Goal: Transaction & Acquisition: Purchase product/service

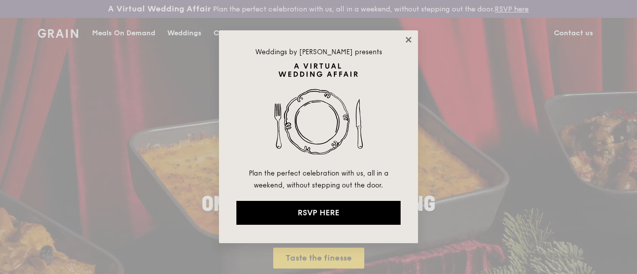
click at [409, 42] on icon at bounding box center [408, 39] width 9 height 9
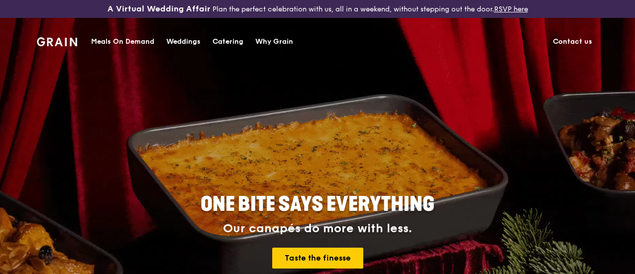
click at [114, 41] on div "Meals On Demand" at bounding box center [122, 42] width 63 height 30
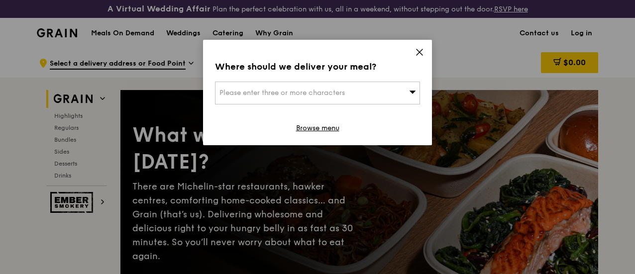
click at [356, 95] on div "Please enter three or more characters" at bounding box center [317, 93] width 205 height 23
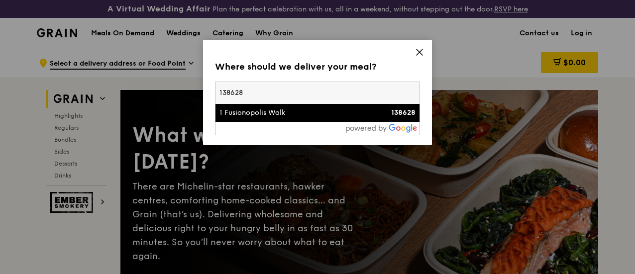
type input "138628"
click at [332, 112] on div "1 Fusionopolis Walk" at bounding box center [293, 113] width 147 height 10
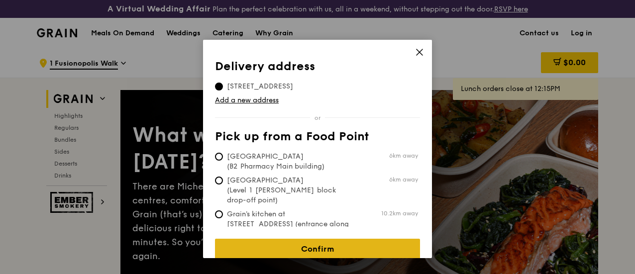
click at [341, 239] on link "Confirm" at bounding box center [317, 249] width 205 height 21
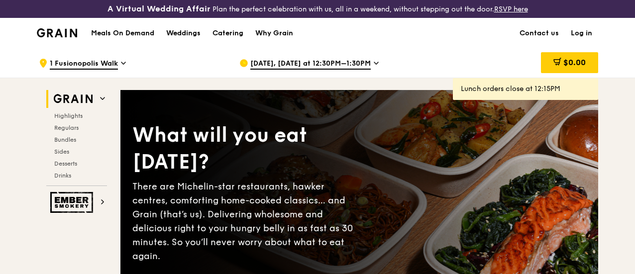
click at [327, 69] on span "[DATE], [DATE] at 12:30PM–1:30PM" at bounding box center [310, 64] width 120 height 11
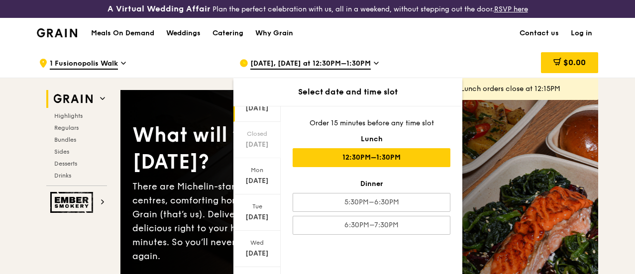
scroll to position [136, 0]
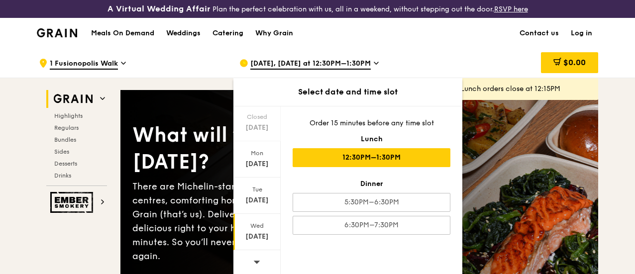
click at [251, 239] on div "[DATE]" at bounding box center [257, 237] width 44 height 10
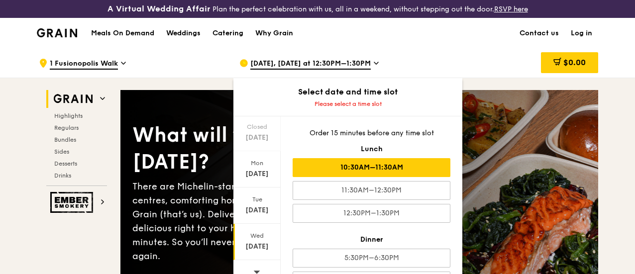
click at [408, 177] on div "10:30AM–11:30AM" at bounding box center [372, 167] width 158 height 19
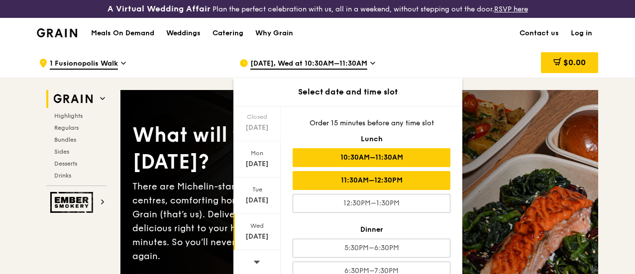
click at [405, 182] on div "11:30AM–12:30PM" at bounding box center [372, 180] width 158 height 19
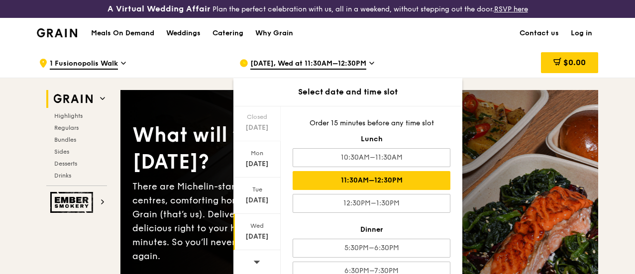
click at [584, 42] on link "Log in" at bounding box center [581, 33] width 33 height 30
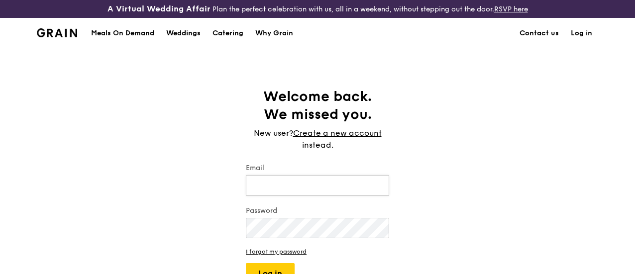
click at [370, 188] on input "Email" at bounding box center [317, 185] width 143 height 21
type input "[EMAIL_ADDRESS][DOMAIN_NAME]"
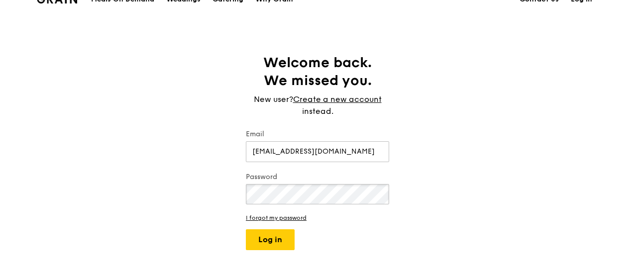
scroll to position [50, 0]
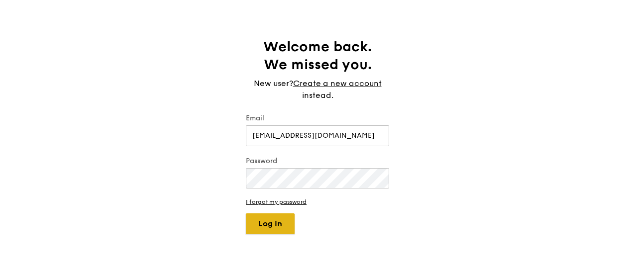
click at [270, 229] on button "Log in" at bounding box center [270, 224] width 49 height 21
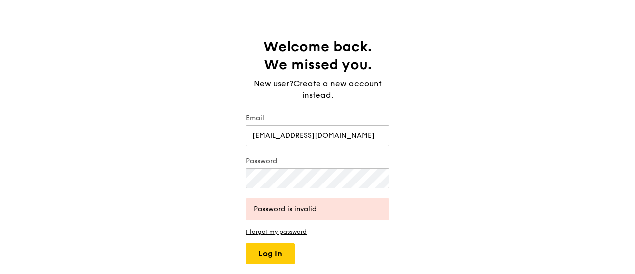
click at [447, 188] on div "Welcome back. We missed you. New user? Create a new account instead. Email [EMA…" at bounding box center [317, 151] width 635 height 227
click at [264, 261] on button "Log in" at bounding box center [270, 253] width 49 height 21
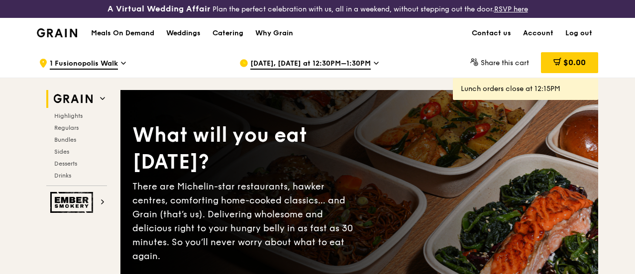
click at [335, 70] on span "[DATE], [DATE] at 12:30PM–1:30PM" at bounding box center [310, 64] width 120 height 11
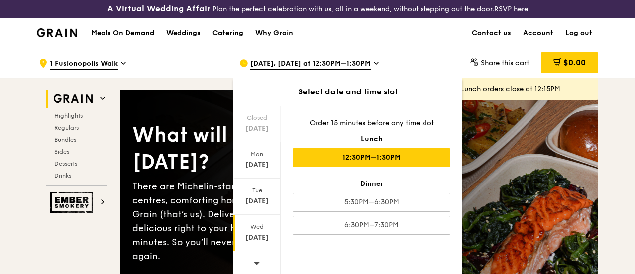
scroll to position [136, 0]
click at [257, 237] on div "[DATE]" at bounding box center [256, 232] width 47 height 36
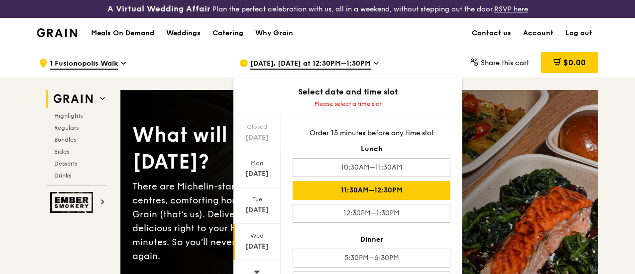
click at [378, 198] on div "11:30AM–12:30PM" at bounding box center [372, 190] width 158 height 19
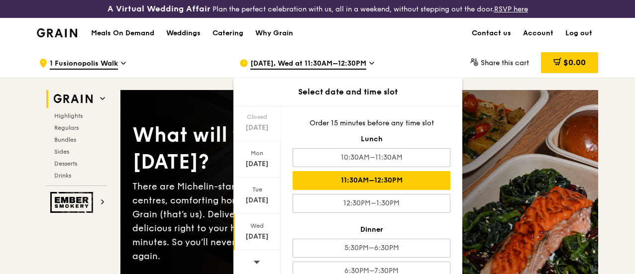
click at [424, 67] on div "[DATE], Wed at 11:30AM–12:30PM Select date and time slot [DATE] [DATE] [DATE] C…" at bounding box center [332, 63] width 201 height 30
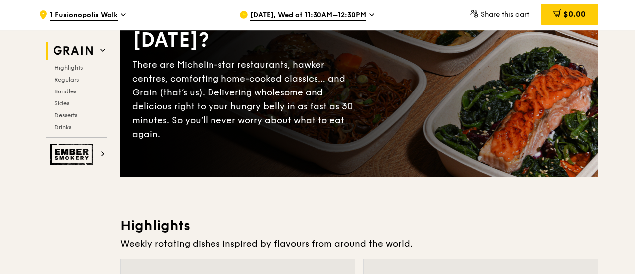
scroll to position [100, 0]
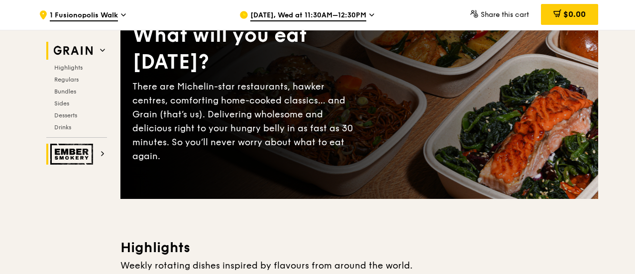
click at [68, 149] on img at bounding box center [73, 154] width 46 height 21
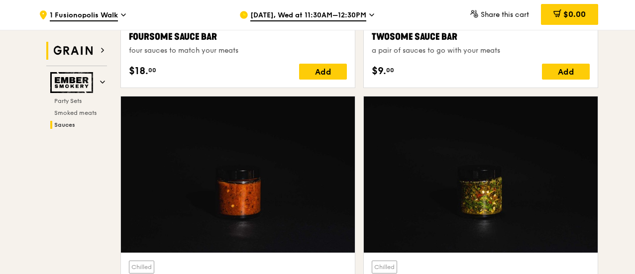
scroll to position [756, 0]
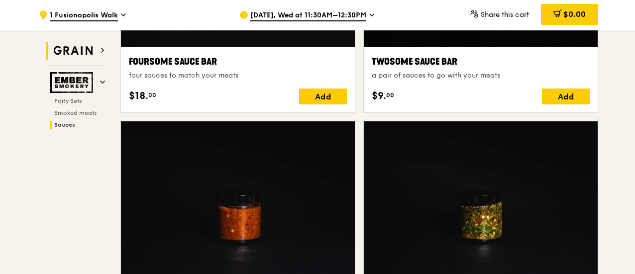
click at [76, 51] on img at bounding box center [73, 51] width 46 height 18
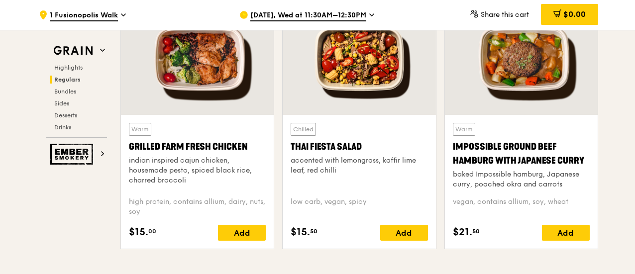
scroll to position [1203, 0]
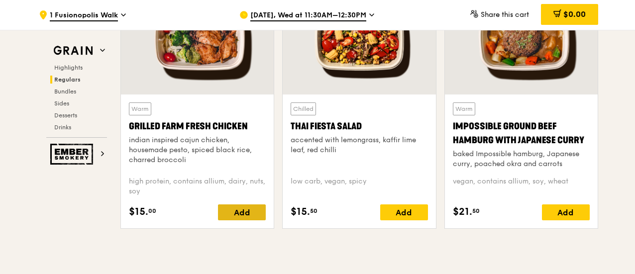
click at [240, 218] on div "Add" at bounding box center [242, 213] width 48 height 16
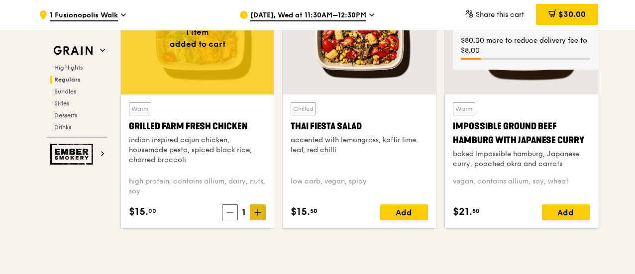
click at [259, 216] on icon at bounding box center [257, 212] width 7 height 7
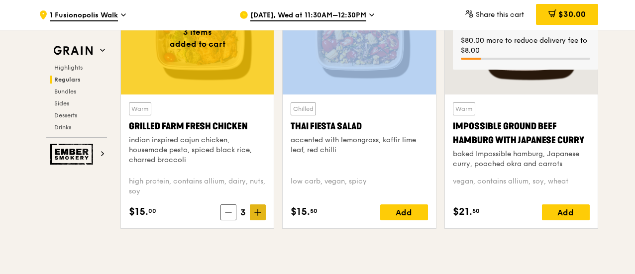
click at [259, 216] on icon at bounding box center [257, 212] width 7 height 7
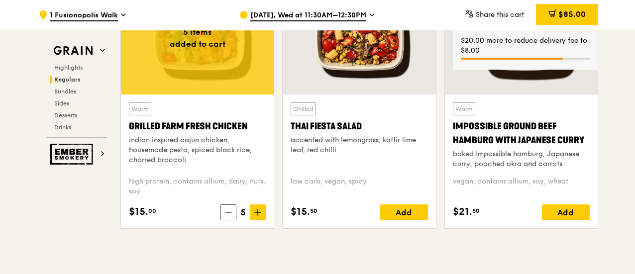
click at [259, 216] on icon at bounding box center [257, 212] width 7 height 7
click at [257, 216] on icon at bounding box center [257, 212] width 7 height 7
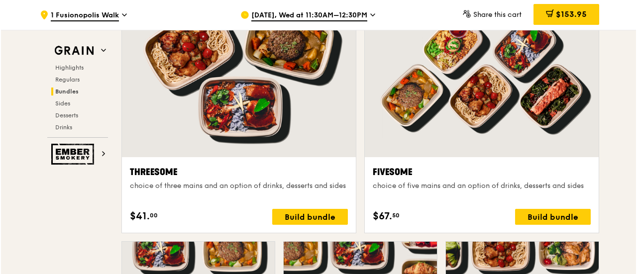
scroll to position [1801, 0]
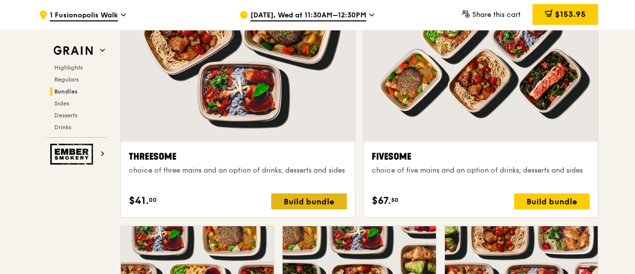
click at [315, 206] on div "Build bundle" at bounding box center [309, 202] width 76 height 16
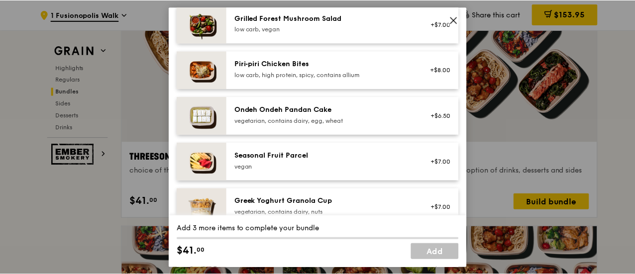
scroll to position [597, 0]
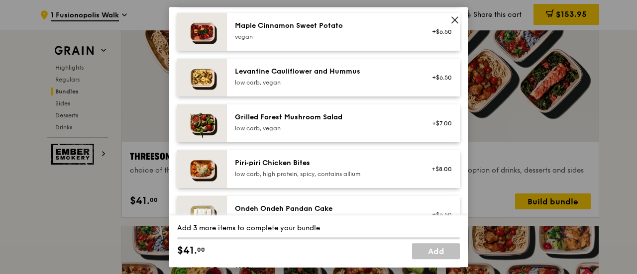
click at [454, 18] on icon at bounding box center [455, 19] width 9 height 9
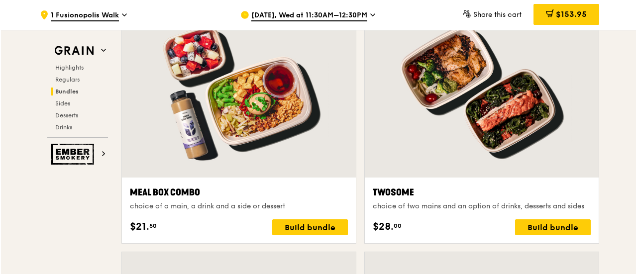
scroll to position [1502, 0]
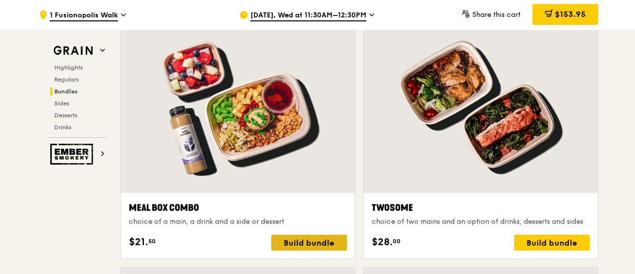
click at [313, 251] on div "Build bundle" at bounding box center [309, 243] width 76 height 16
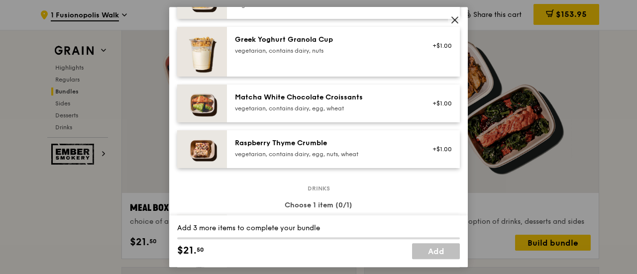
scroll to position [797, 0]
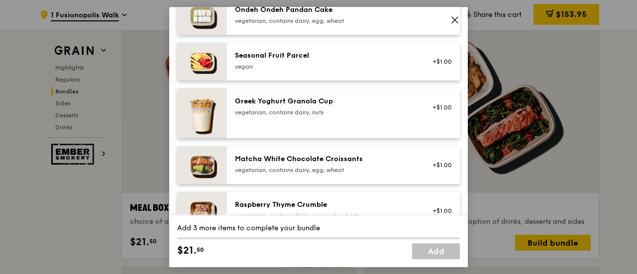
click at [323, 61] on div "Seasonal Fruit Parcel" at bounding box center [324, 56] width 179 height 10
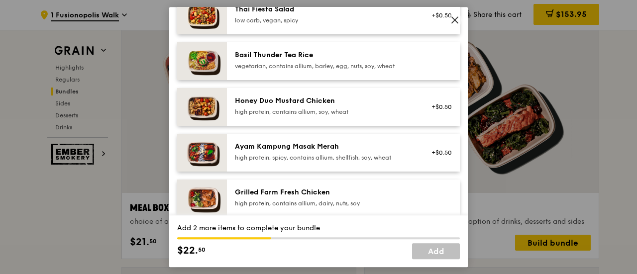
scroll to position [299, 0]
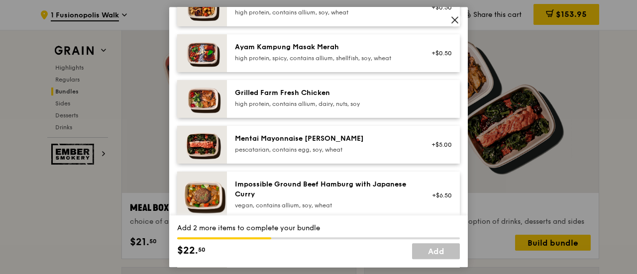
click at [334, 98] on div "Grilled Farm Fresh Chicken" at bounding box center [324, 93] width 179 height 10
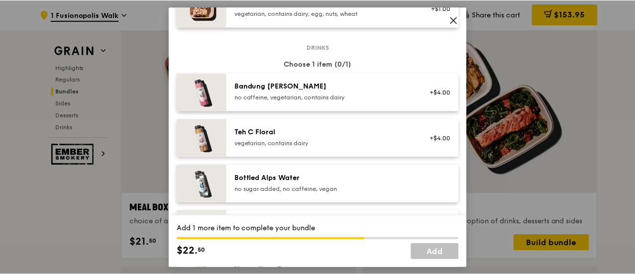
scroll to position [978, 0]
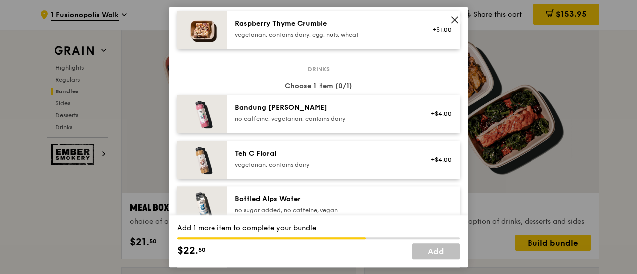
click at [455, 18] on icon at bounding box center [455, 19] width 9 height 9
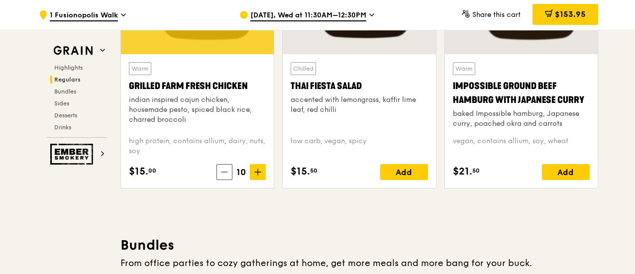
scroll to position [1253, 0]
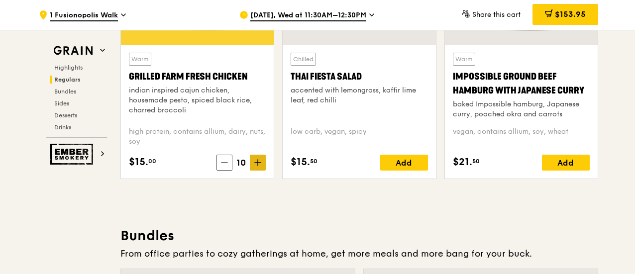
click at [258, 171] on span at bounding box center [258, 163] width 16 height 16
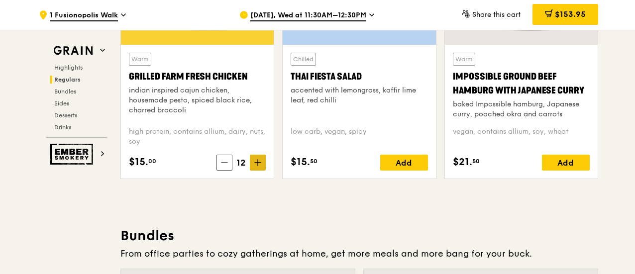
click at [258, 171] on span at bounding box center [258, 163] width 16 height 16
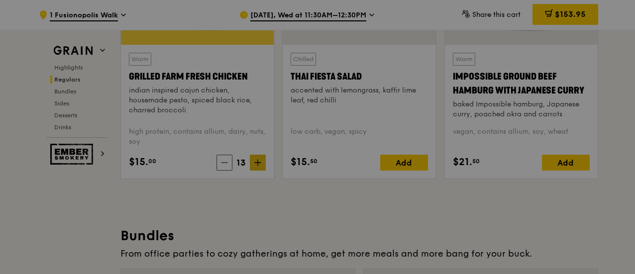
click at [259, 173] on div at bounding box center [317, 137] width 635 height 274
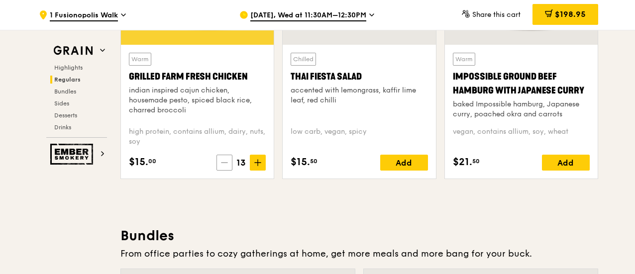
click at [223, 163] on icon at bounding box center [225, 163] width 6 height 0
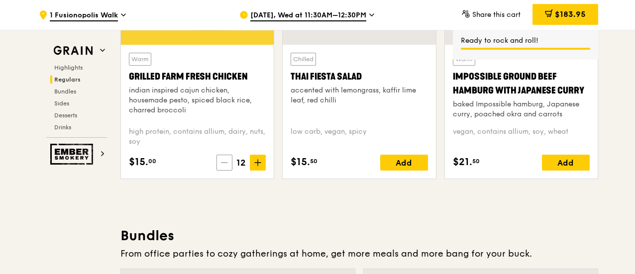
click at [223, 166] on icon at bounding box center [224, 162] width 7 height 7
click at [257, 166] on icon at bounding box center [257, 162] width 7 height 7
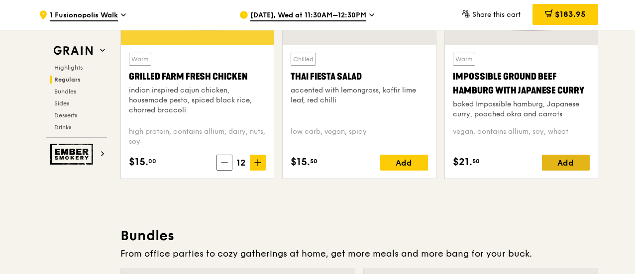
click at [577, 169] on div "Add" at bounding box center [566, 163] width 48 height 16
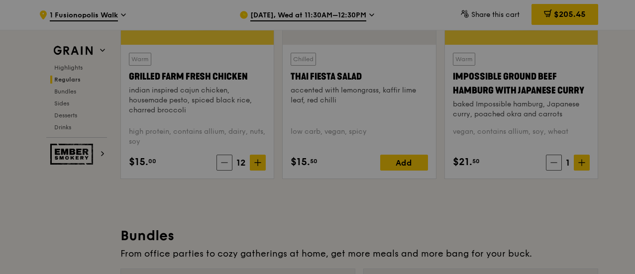
click at [583, 168] on div at bounding box center [317, 137] width 635 height 274
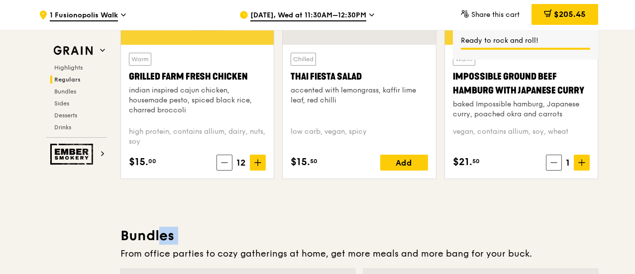
click at [583, 166] on icon at bounding box center [582, 162] width 7 height 7
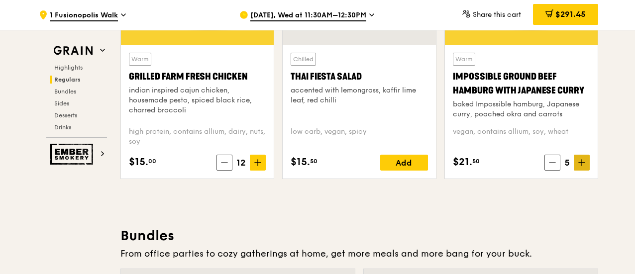
click at [582, 166] on icon at bounding box center [582, 162] width 7 height 7
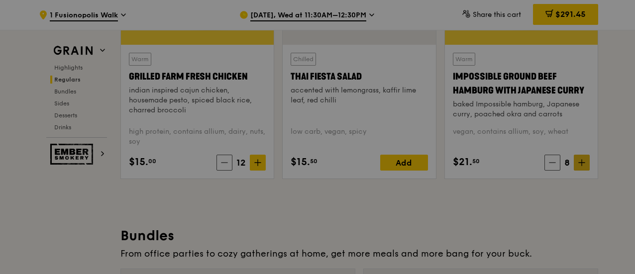
click at [582, 168] on div at bounding box center [317, 137] width 635 height 274
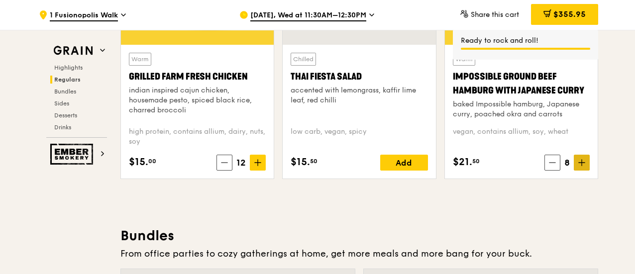
click at [582, 166] on icon at bounding box center [582, 163] width 0 height 6
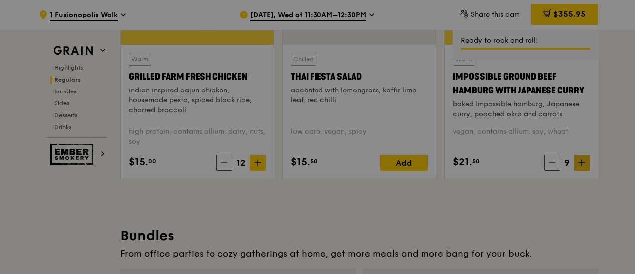
click at [582, 171] on div at bounding box center [317, 137] width 635 height 274
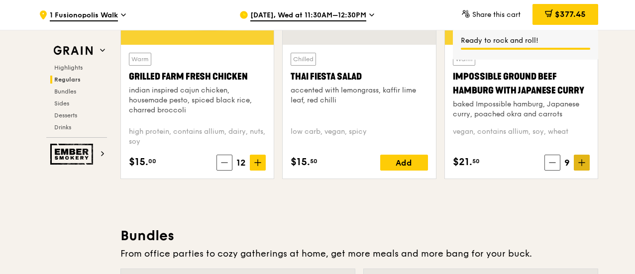
click at [582, 166] on icon at bounding box center [582, 163] width 0 height 6
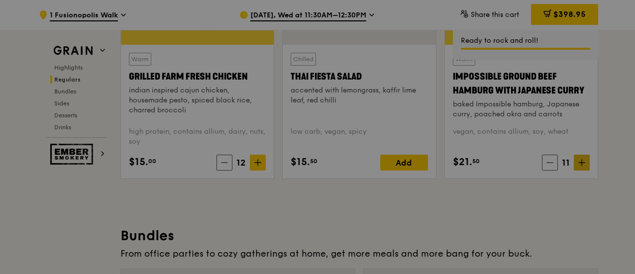
click at [583, 171] on div at bounding box center [317, 137] width 635 height 274
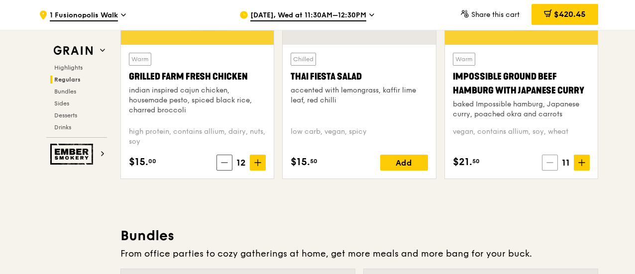
click at [551, 166] on icon at bounding box center [550, 162] width 7 height 7
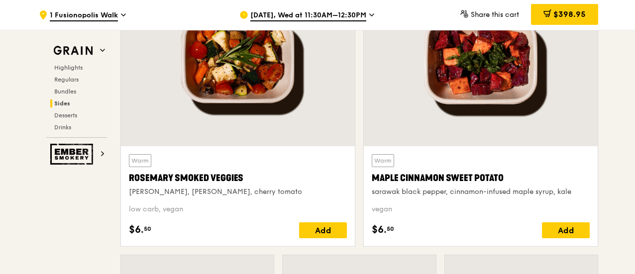
scroll to position [2348, 0]
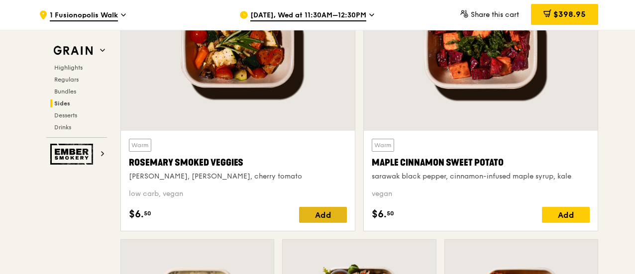
click at [336, 218] on div "Add" at bounding box center [323, 215] width 48 height 16
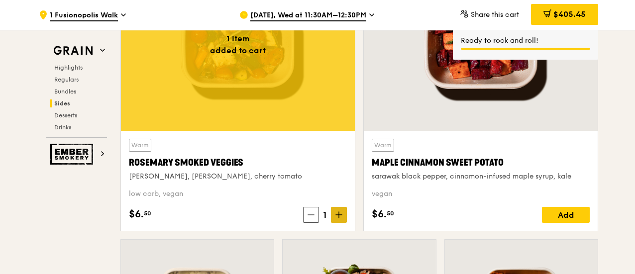
click at [339, 219] on icon at bounding box center [339, 215] width 7 height 7
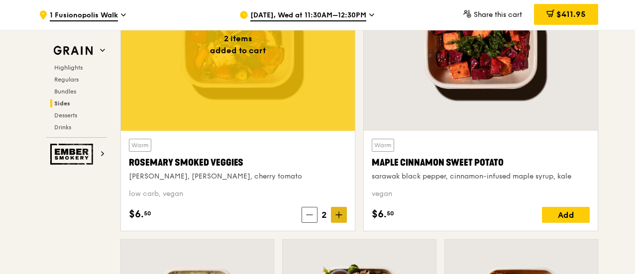
click at [337, 219] on icon at bounding box center [339, 215] width 7 height 7
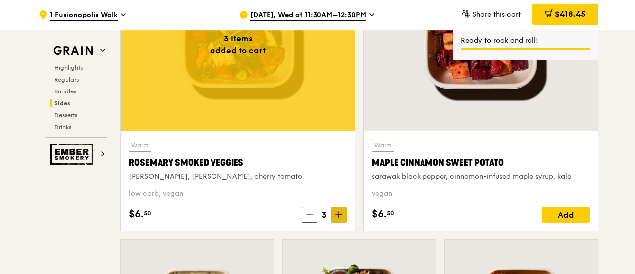
click at [339, 219] on icon at bounding box center [339, 215] width 7 height 7
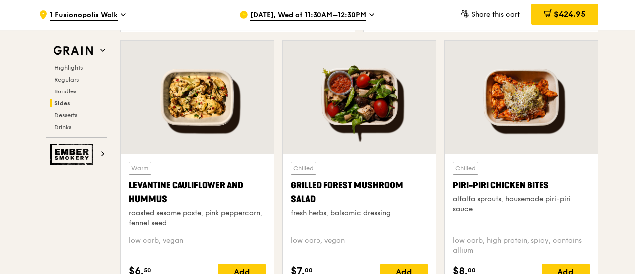
scroll to position [2398, 0]
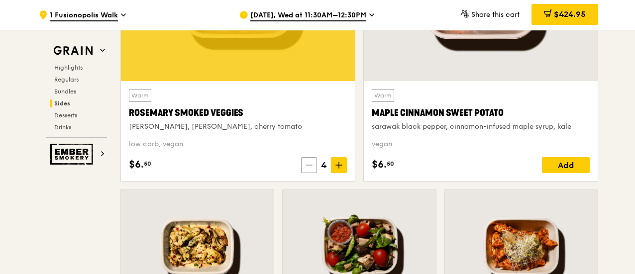
click at [308, 169] on icon at bounding box center [309, 165] width 7 height 7
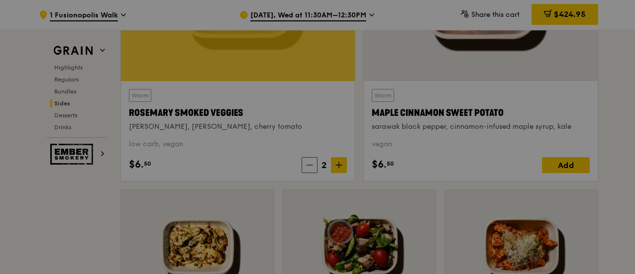
click at [308, 171] on div at bounding box center [317, 137] width 635 height 274
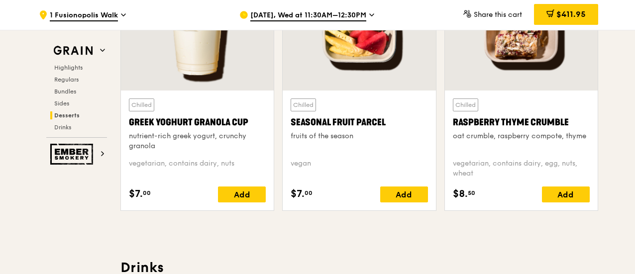
scroll to position [3245, 0]
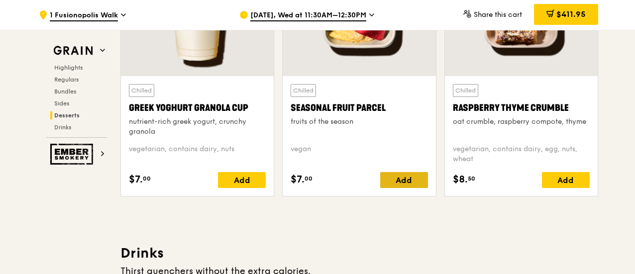
click at [408, 188] on div "Add" at bounding box center [404, 180] width 48 height 16
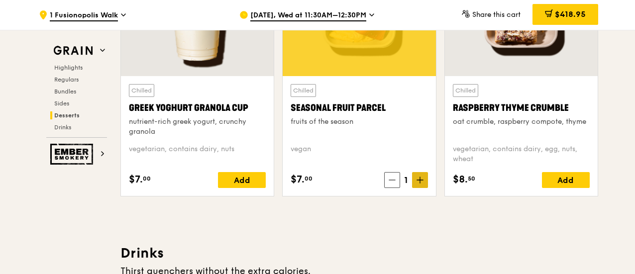
click at [419, 184] on icon at bounding box center [420, 180] width 7 height 7
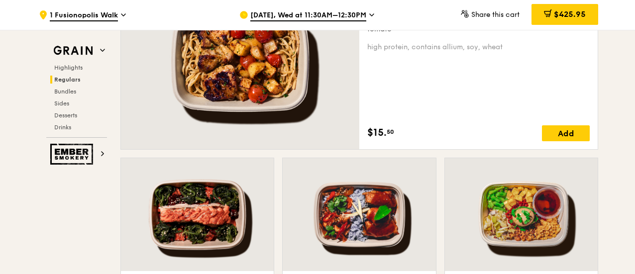
scroll to position [755, 0]
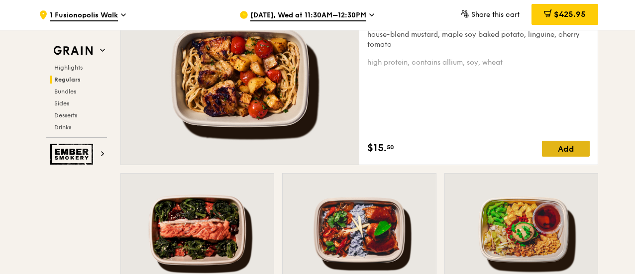
click at [572, 157] on div "Add" at bounding box center [566, 149] width 48 height 16
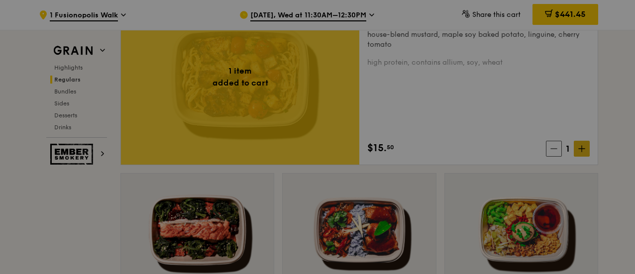
click at [583, 156] on div at bounding box center [317, 137] width 635 height 274
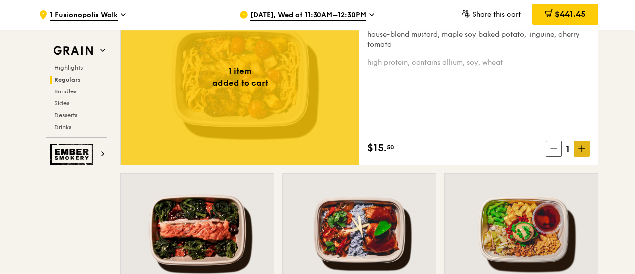
click at [584, 149] on icon at bounding box center [582, 149] width 6 height 0
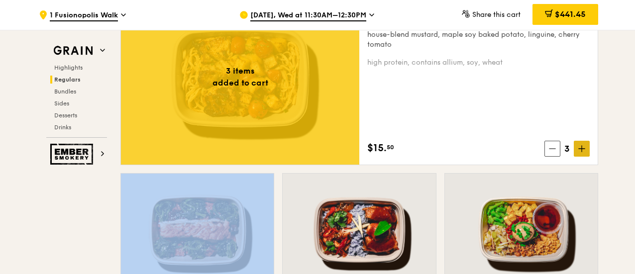
click at [584, 149] on icon at bounding box center [582, 149] width 6 height 0
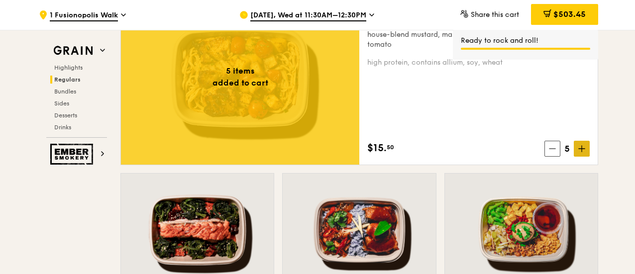
click at [584, 149] on icon at bounding box center [582, 149] width 6 height 0
click at [584, 152] on icon at bounding box center [582, 148] width 7 height 7
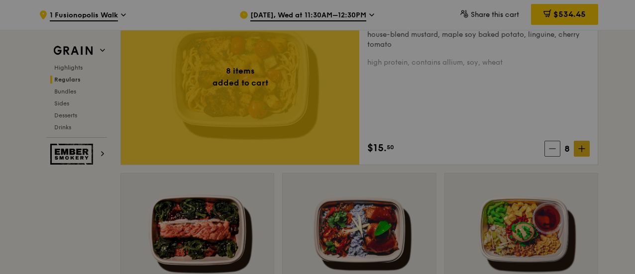
click at [584, 159] on div at bounding box center [317, 137] width 635 height 274
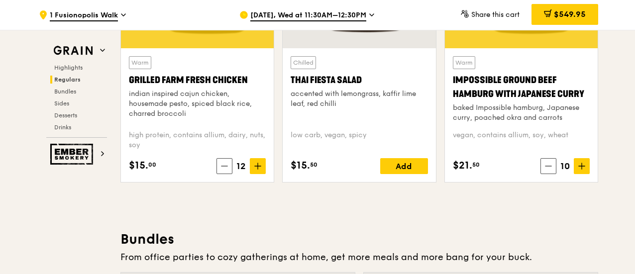
scroll to position [1253, 0]
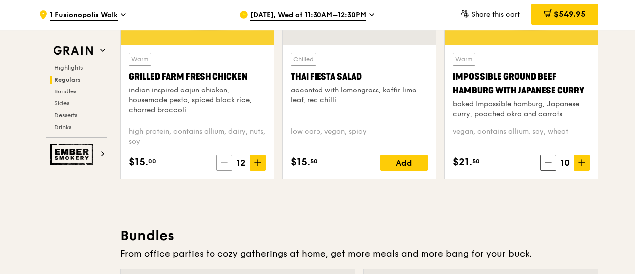
click at [227, 166] on icon at bounding box center [224, 162] width 7 height 7
click at [227, 166] on icon at bounding box center [226, 162] width 7 height 7
click at [227, 166] on icon at bounding box center [224, 162] width 7 height 7
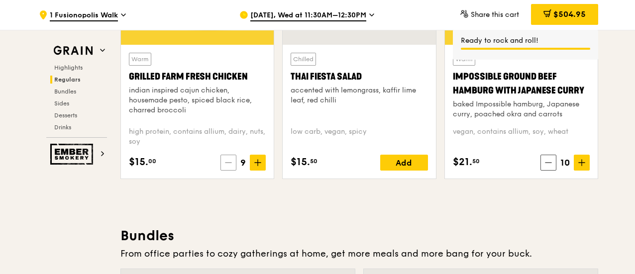
click at [230, 166] on icon at bounding box center [228, 162] width 7 height 7
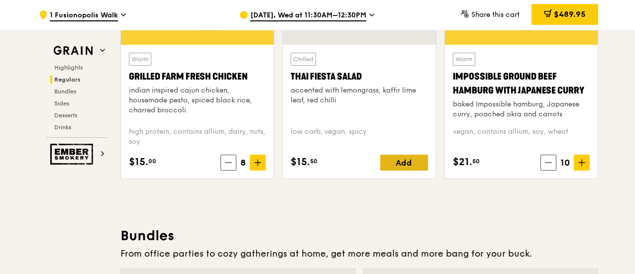
click at [420, 170] on div "Add" at bounding box center [404, 163] width 48 height 16
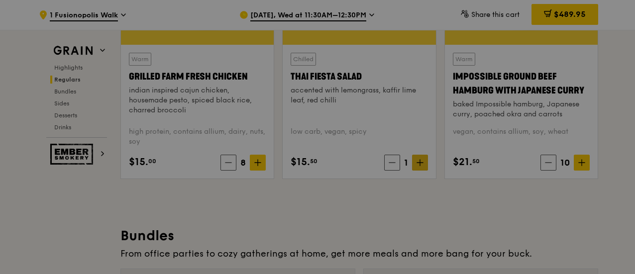
click at [423, 170] on div at bounding box center [317, 137] width 635 height 274
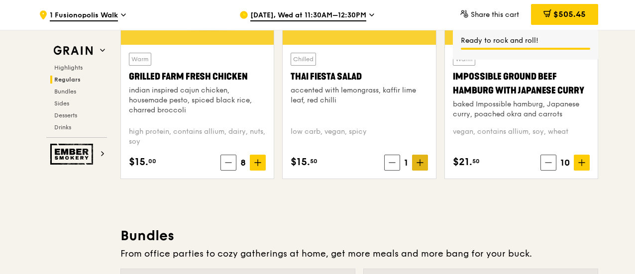
click at [423, 166] on icon at bounding box center [420, 162] width 7 height 7
click at [420, 166] on icon at bounding box center [420, 163] width 0 height 6
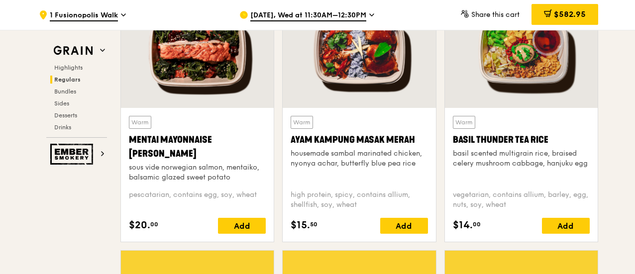
scroll to position [954, 0]
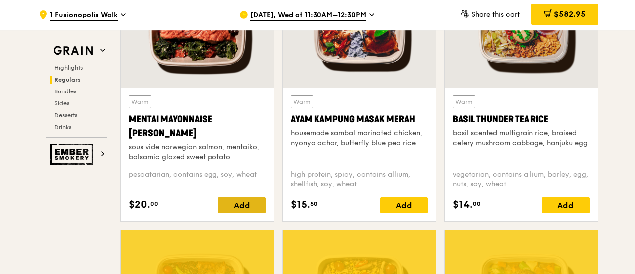
click at [260, 210] on div "Add" at bounding box center [242, 206] width 48 height 16
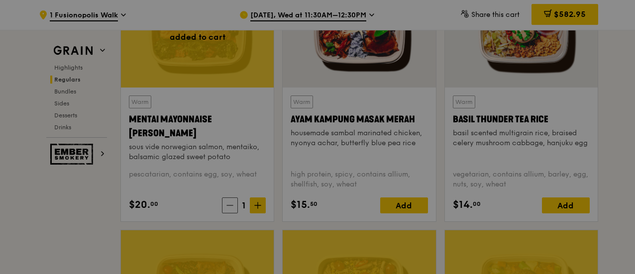
click at [260, 210] on div at bounding box center [317, 137] width 635 height 274
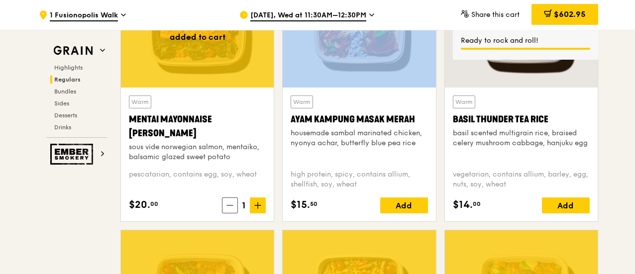
click at [260, 209] on icon at bounding box center [257, 205] width 7 height 7
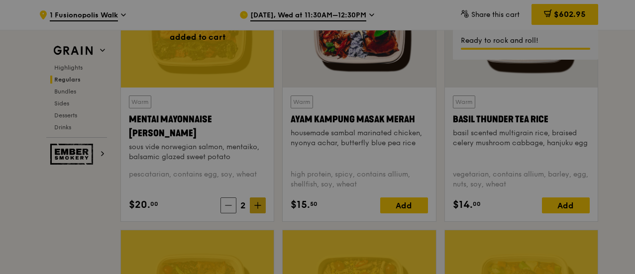
click at [260, 211] on div at bounding box center [317, 137] width 635 height 274
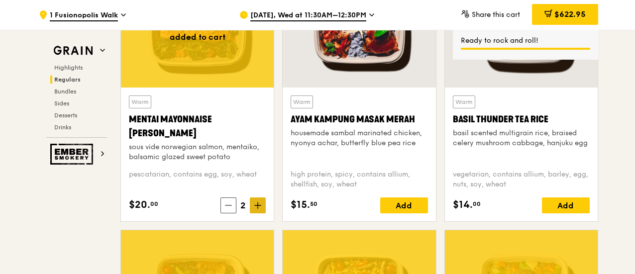
click at [259, 209] on icon at bounding box center [257, 205] width 7 height 7
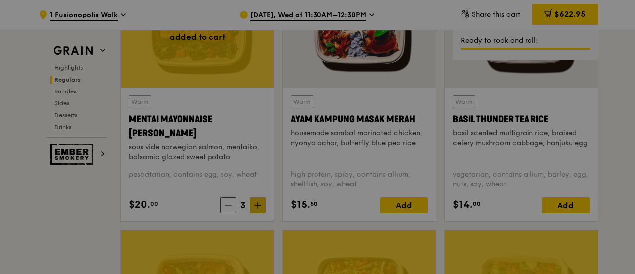
click at [259, 212] on div at bounding box center [317, 137] width 635 height 274
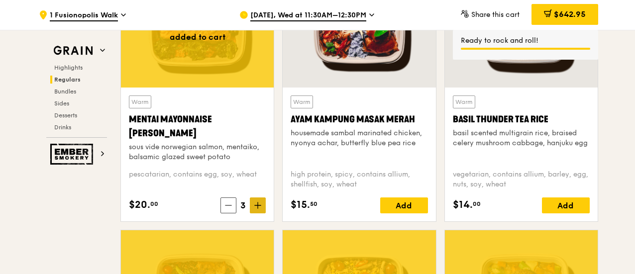
click at [259, 209] on icon at bounding box center [257, 205] width 7 height 7
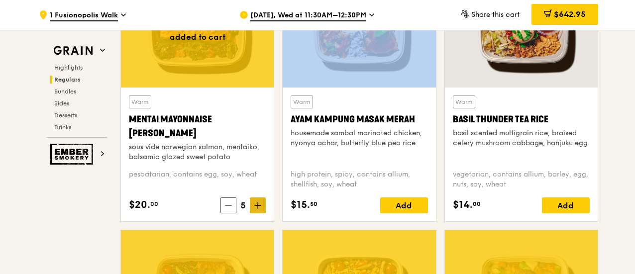
click at [259, 209] on icon at bounding box center [257, 205] width 7 height 7
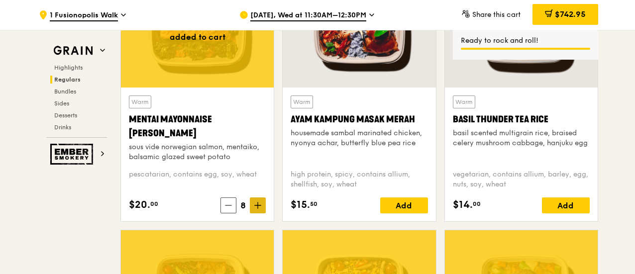
click at [263, 214] on span at bounding box center [258, 206] width 16 height 16
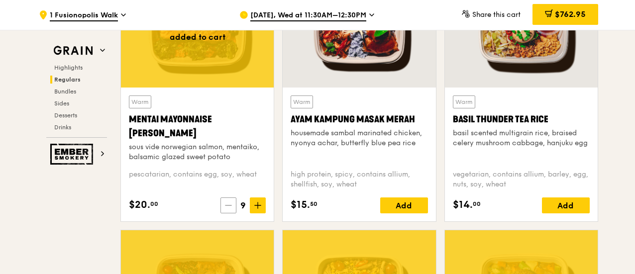
click at [231, 209] on icon at bounding box center [228, 205] width 7 height 7
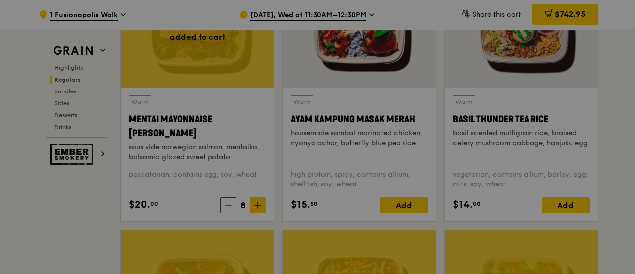
type input "8"
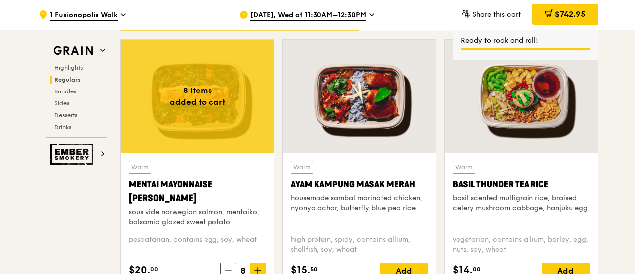
scroll to position [905, 0]
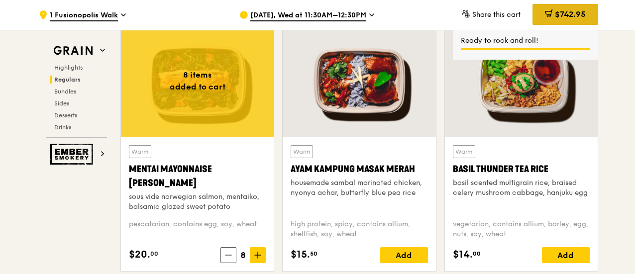
click at [576, 12] on span "$742.95" at bounding box center [570, 13] width 31 height 9
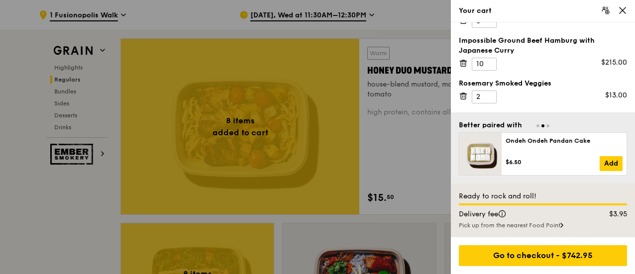
scroll to position [5, 0]
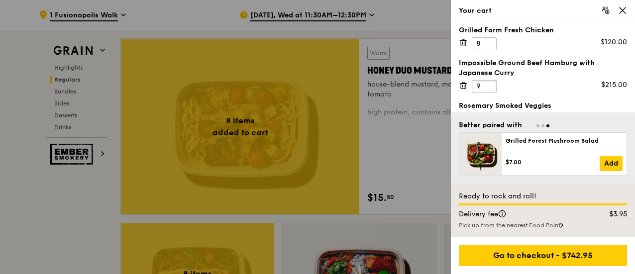
click at [489, 88] on input "9" at bounding box center [484, 86] width 25 height 13
click at [487, 89] on input "8" at bounding box center [484, 86] width 25 height 13
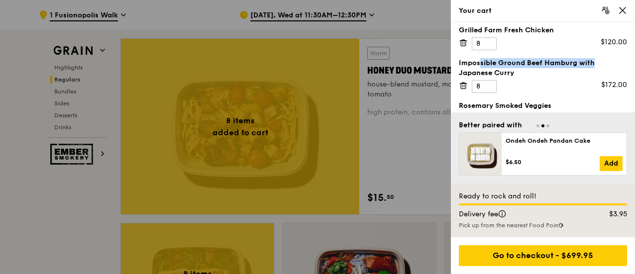
drag, startPoint x: 459, startPoint y: 61, endPoint x: 574, endPoint y: 62, distance: 115.0
click at [574, 62] on div "Impossible Ground Beef Hamburg with Japanese Curry" at bounding box center [543, 68] width 168 height 20
copy div "Impossible Ground Beef Hamburg"
click at [545, 64] on div "Impossible Ground Beef Hamburg with Japanese Curry" at bounding box center [543, 68] width 168 height 20
click at [514, 71] on div "Impossible Ground Beef Hamburg with Japanese Curry" at bounding box center [543, 68] width 168 height 20
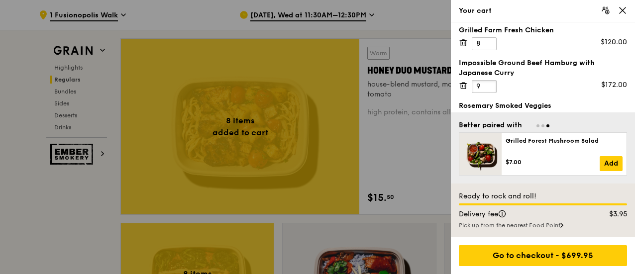
click at [489, 84] on input "9" at bounding box center [484, 86] width 25 height 13
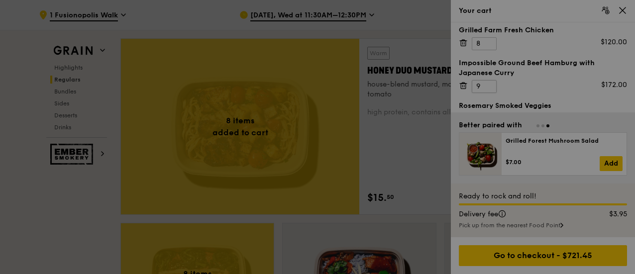
click at [489, 84] on div at bounding box center [317, 137] width 635 height 274
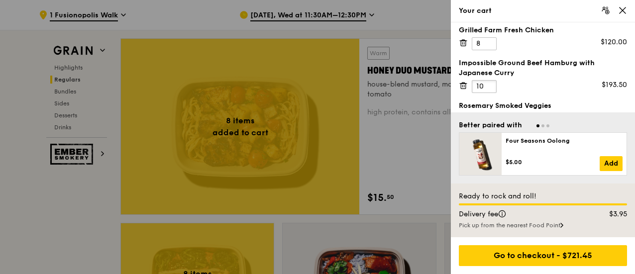
type input "10"
click at [489, 82] on input "10" at bounding box center [484, 86] width 25 height 13
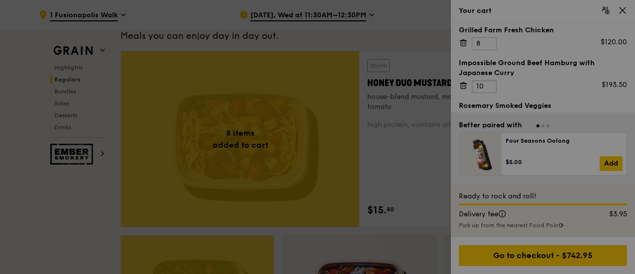
scroll to position [656, 0]
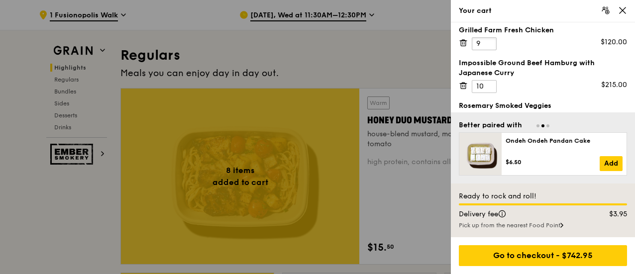
click at [488, 40] on input "9" at bounding box center [484, 43] width 25 height 13
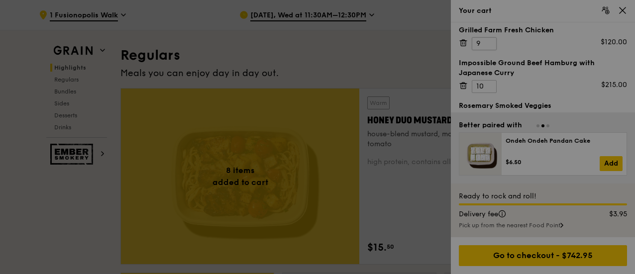
click at [488, 40] on div at bounding box center [317, 137] width 635 height 274
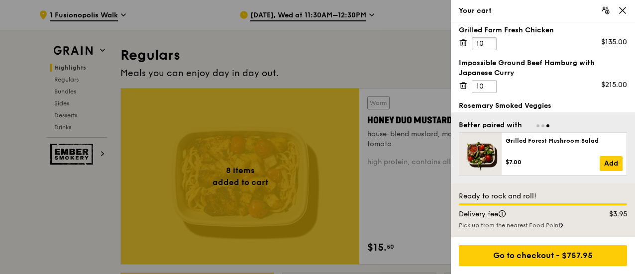
type input "10"
click at [489, 40] on input "10" at bounding box center [484, 43] width 25 height 13
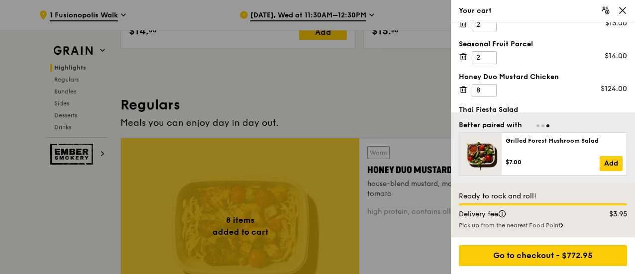
scroll to position [50, 0]
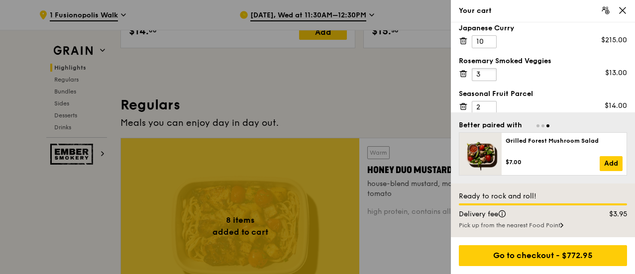
type input "3"
click at [488, 70] on input "3" at bounding box center [484, 74] width 25 height 13
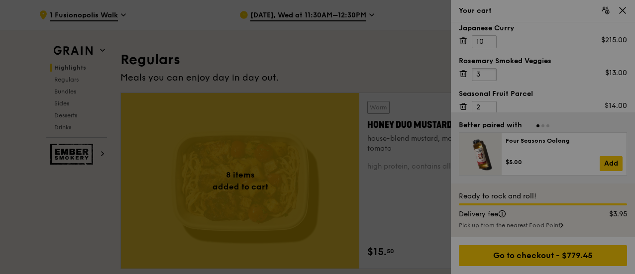
scroll to position [656, 0]
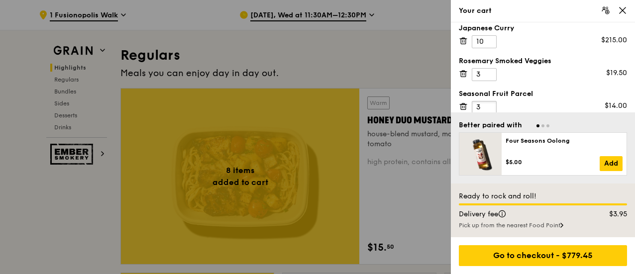
click at [488, 104] on input "3" at bounding box center [484, 107] width 25 height 13
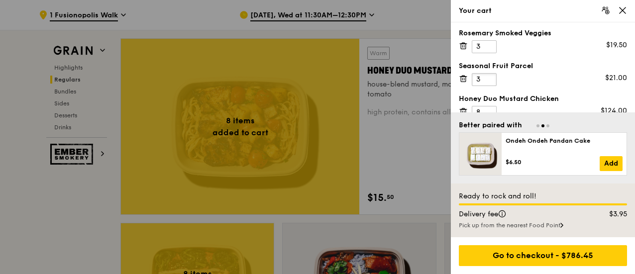
scroll to position [100, 0]
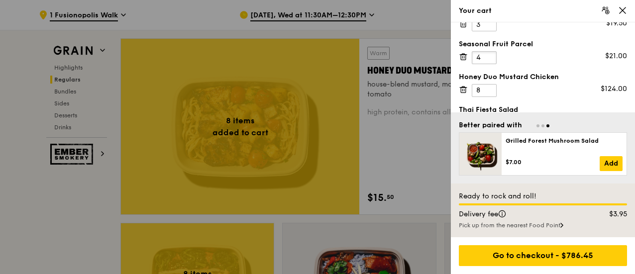
type input "4"
click at [489, 52] on input "4" at bounding box center [484, 57] width 25 height 13
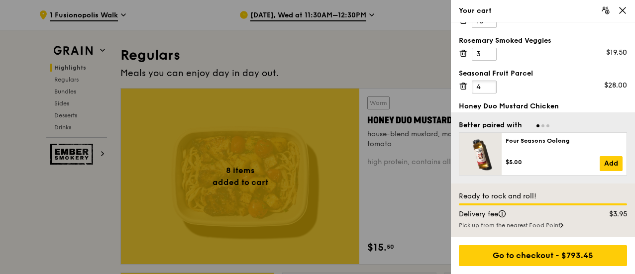
scroll to position [50, 0]
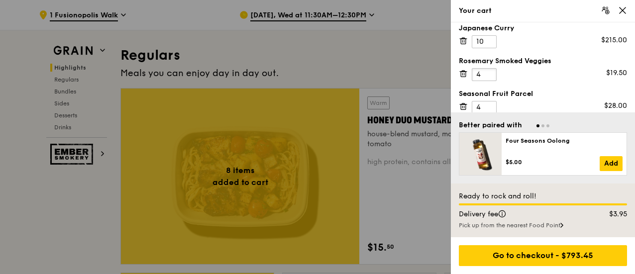
type input "4"
click at [490, 70] on input "4" at bounding box center [484, 74] width 25 height 13
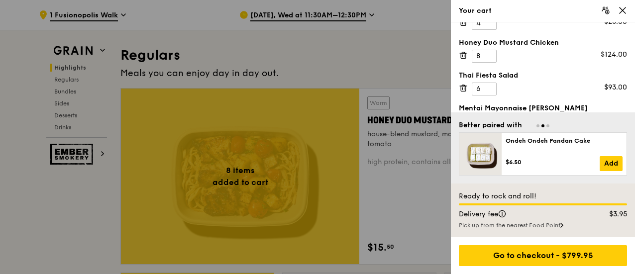
scroll to position [149, 0]
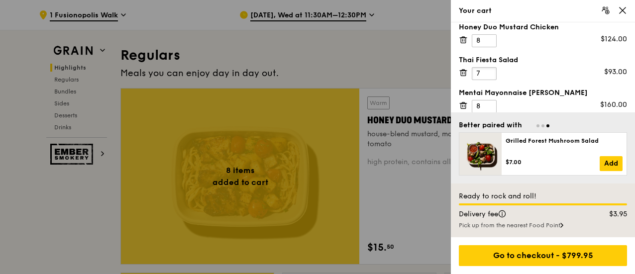
click at [488, 67] on input "7" at bounding box center [484, 73] width 25 height 13
type input "8"
click at [488, 67] on input "8" at bounding box center [484, 73] width 25 height 13
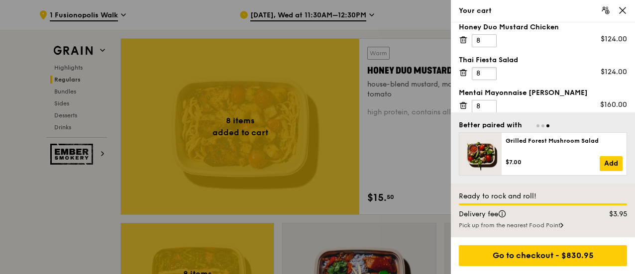
scroll to position [154, 0]
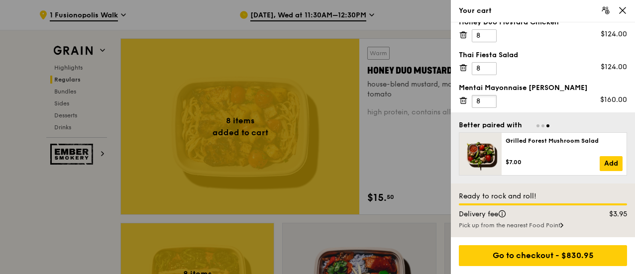
click at [487, 95] on input "8" at bounding box center [484, 101] width 25 height 13
click at [488, 96] on input "9" at bounding box center [484, 101] width 25 height 13
type input "10"
click at [488, 95] on input "10" at bounding box center [484, 101] width 25 height 13
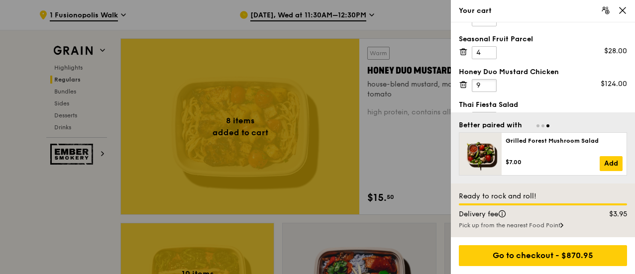
click at [487, 80] on input "9" at bounding box center [484, 85] width 25 height 13
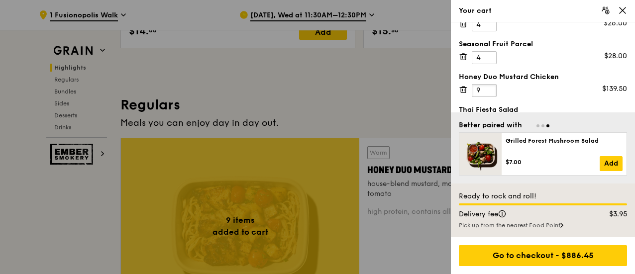
scroll to position [149, 0]
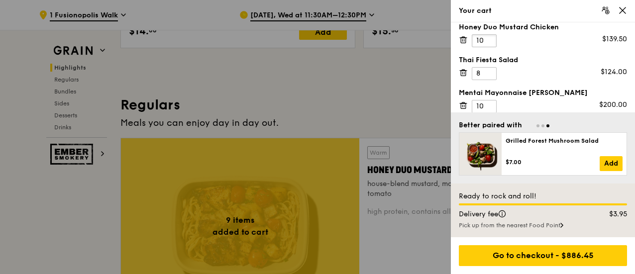
type input "10"
click at [488, 35] on input "10" at bounding box center [484, 40] width 25 height 13
click at [489, 68] on input "9" at bounding box center [484, 73] width 25 height 13
click at [489, 68] on input "10" at bounding box center [484, 73] width 25 height 13
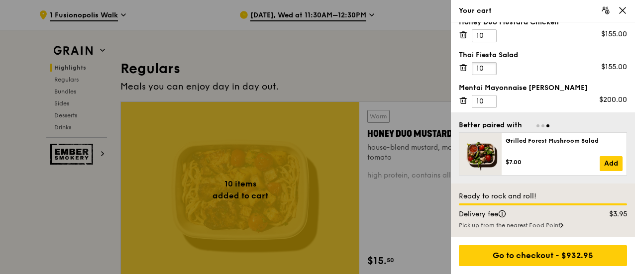
scroll to position [656, 0]
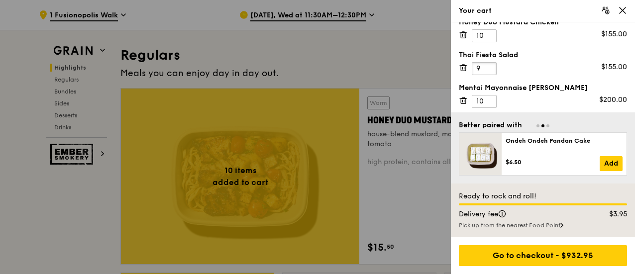
click at [488, 69] on input "9" at bounding box center [484, 68] width 25 height 13
type input "8"
click at [488, 69] on input "8" at bounding box center [484, 68] width 25 height 13
click at [488, 95] on input "11" at bounding box center [484, 101] width 25 height 13
type input "12"
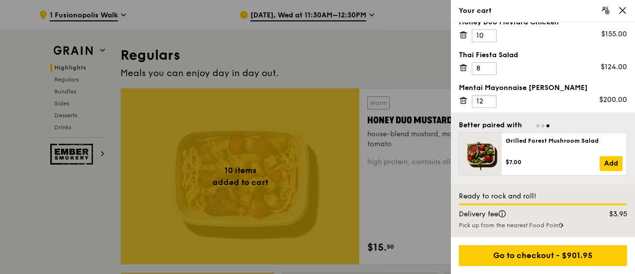
click at [488, 95] on input "12" at bounding box center [484, 101] width 25 height 13
click at [489, 64] on input "9" at bounding box center [484, 68] width 25 height 13
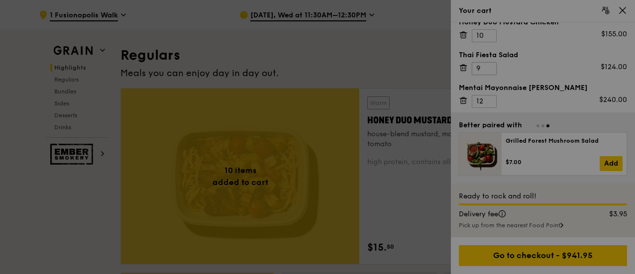
click at [489, 64] on div at bounding box center [317, 137] width 635 height 274
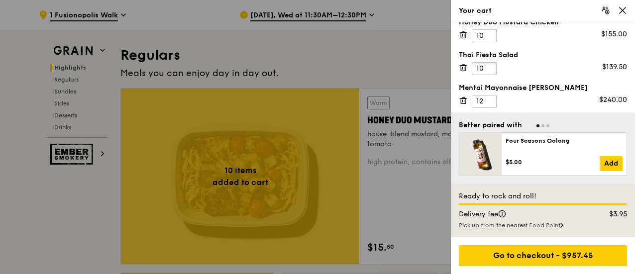
type input "10"
click at [488, 62] on input "10" at bounding box center [484, 68] width 25 height 13
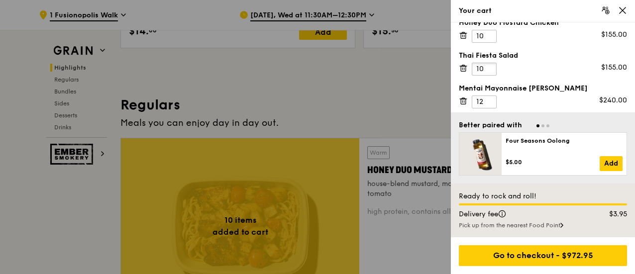
scroll to position [154, 0]
